Goal: Navigation & Orientation: Find specific page/section

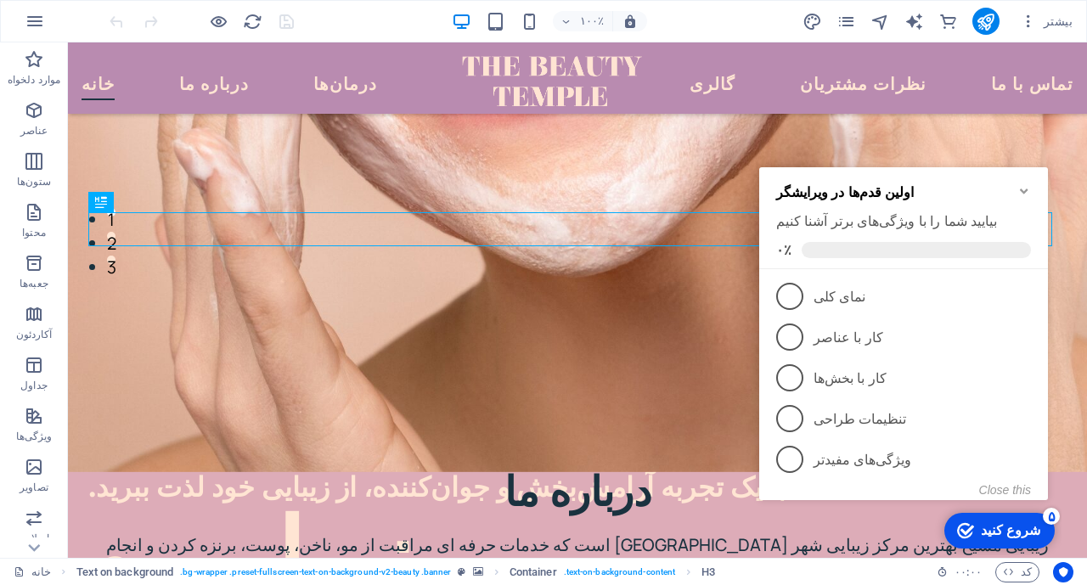
click at [788, 377] on span "۳" at bounding box center [790, 377] width 27 height 27
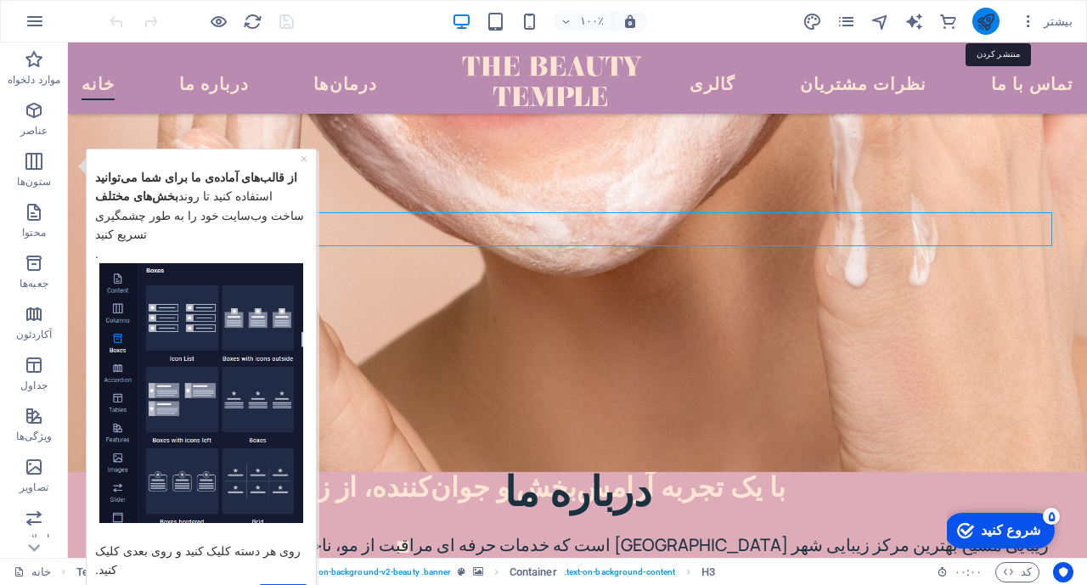
click at [992, 20] on icon "منتشر کردن" at bounding box center [986, 22] width 20 height 20
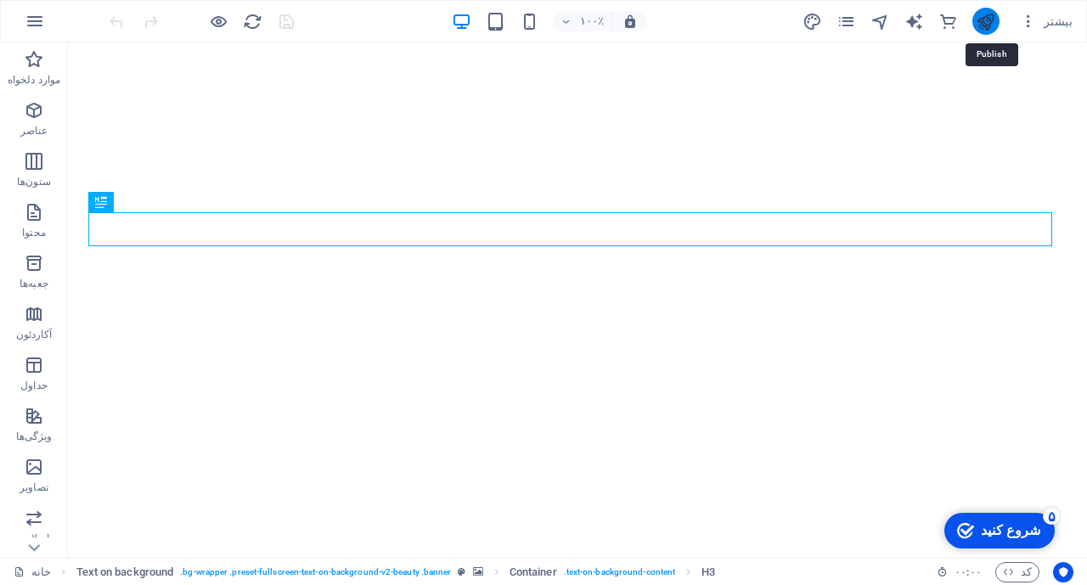
click at [991, 26] on icon "منتشر کردن" at bounding box center [986, 22] width 20 height 20
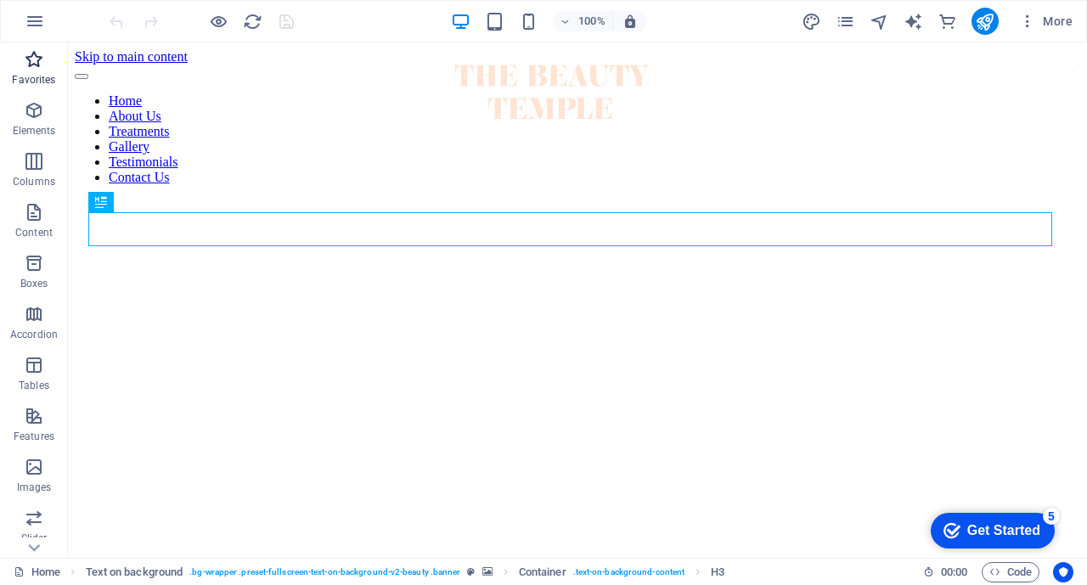
scroll to position [321, 0]
